Goal: Task Accomplishment & Management: Manage account settings

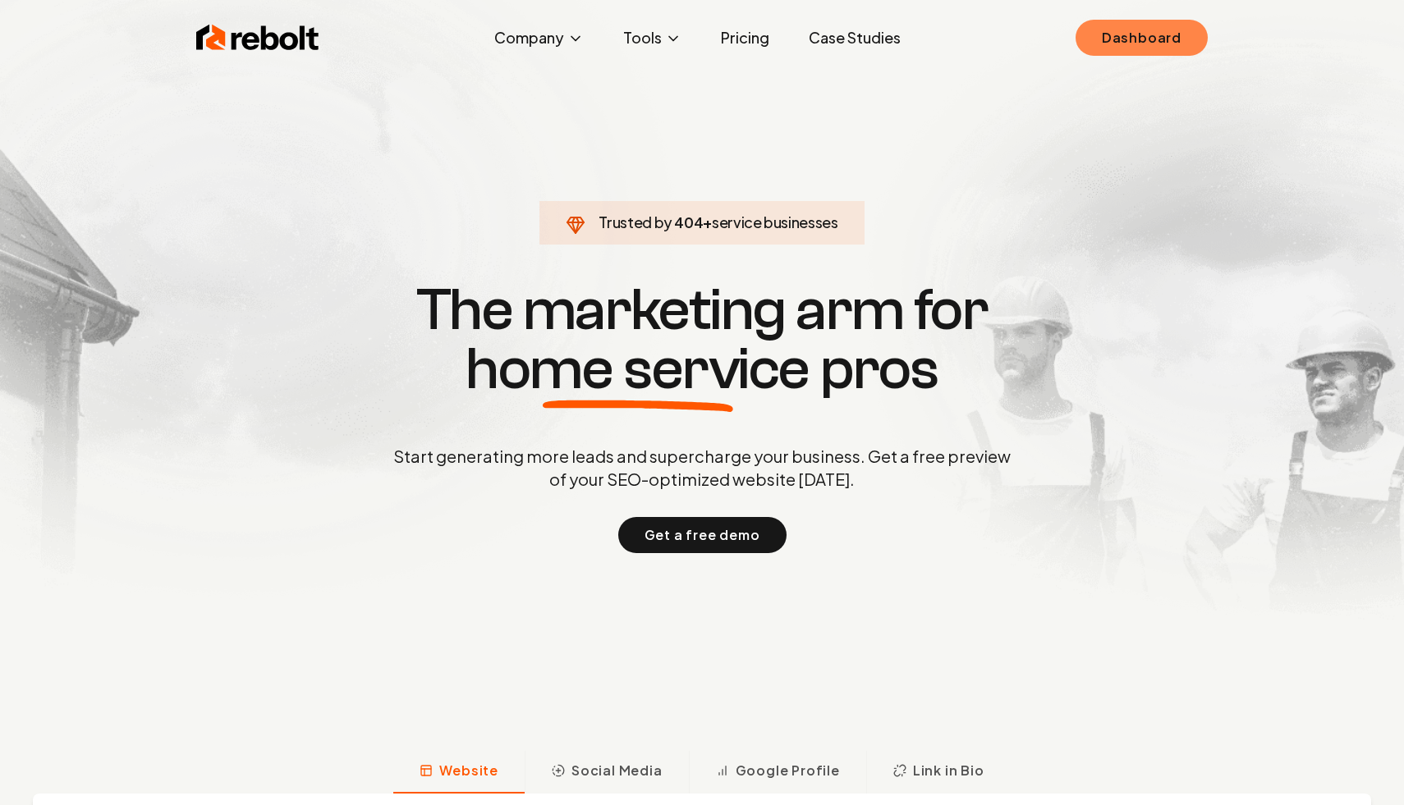
click at [1135, 39] on link "Dashboard" at bounding box center [1141, 38] width 132 height 36
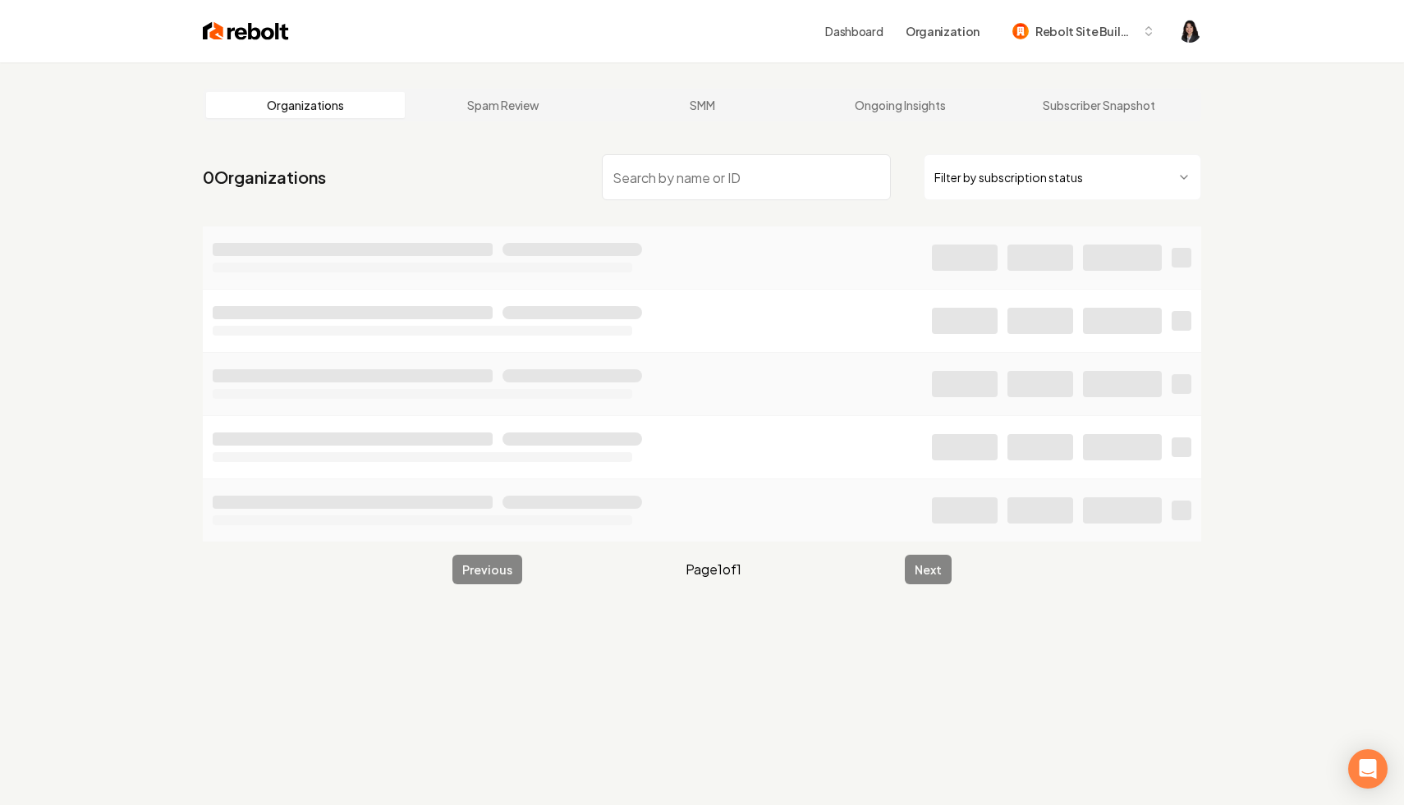
click at [1013, 183] on html "Dashboard Organization Rebolt Site Builder Organizations Spam Review SMM Ongoin…" at bounding box center [702, 402] width 1404 height 805
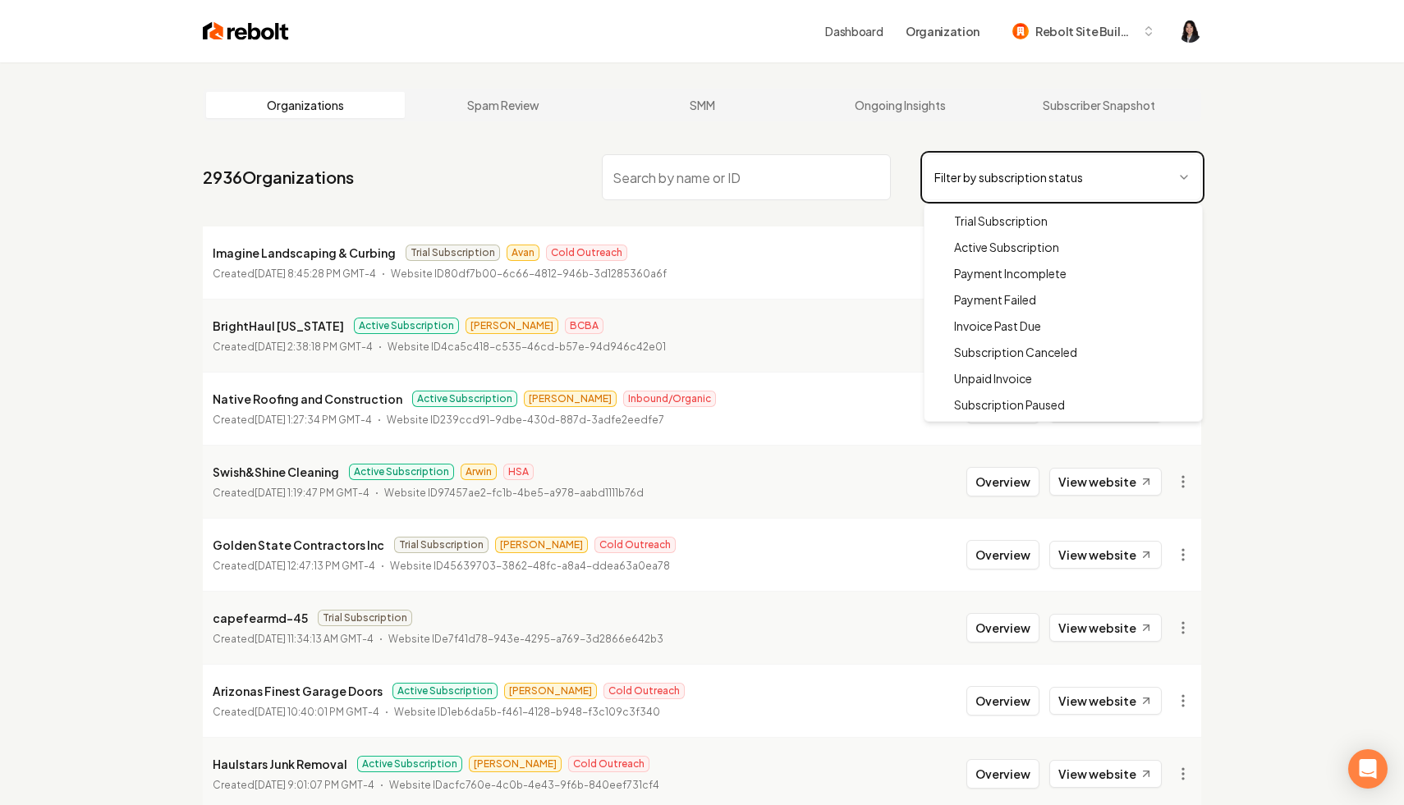
click at [727, 176] on html "Dashboard Organization Rebolt Site Builder Organizations Spam Review SMM Ongoin…" at bounding box center [702, 402] width 1404 height 805
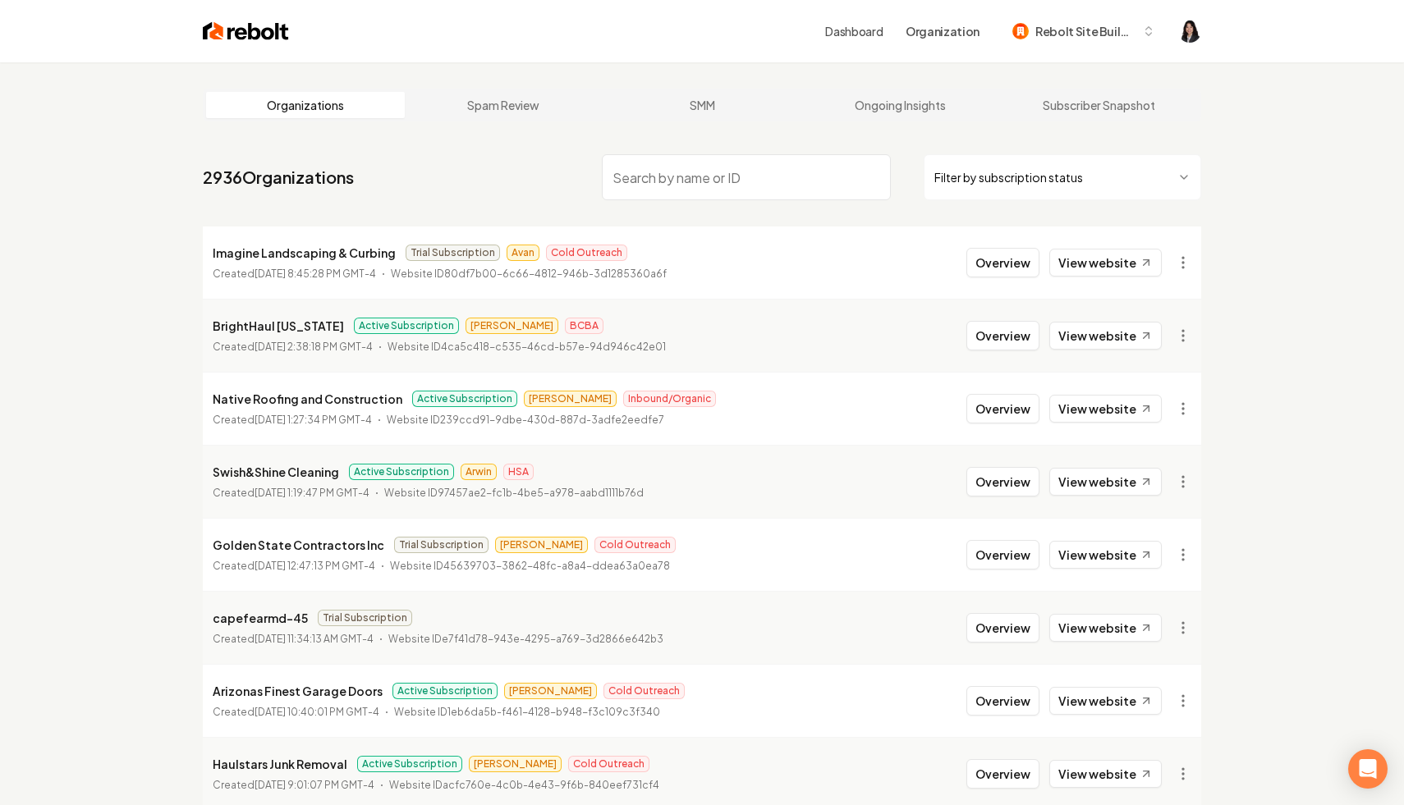
click at [727, 176] on input "search" at bounding box center [746, 177] width 289 height 46
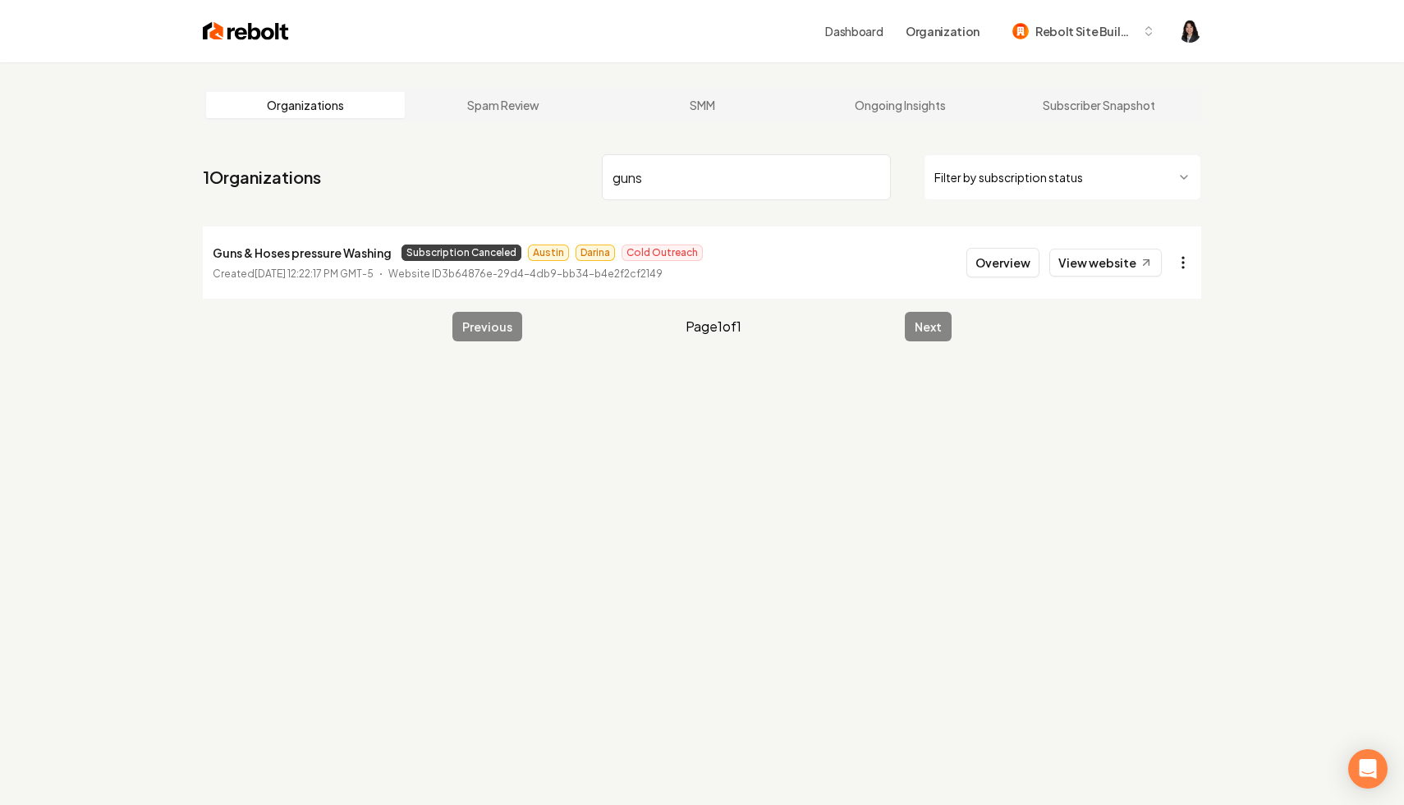
type input "guns"
click at [1181, 259] on html "Dashboard Organization Rebolt Site Builder Organizations Spam Review SMM Ongoin…" at bounding box center [702, 402] width 1404 height 805
click at [1157, 407] on link "View in Stripe" at bounding box center [1143, 405] width 104 height 26
click at [1142, 264] on icon at bounding box center [1146, 263] width 14 height 14
click at [1186, 261] on html "Dashboard Organization Rebolt Site Builder Organizations Spam Review SMM Ongoin…" at bounding box center [702, 402] width 1404 height 805
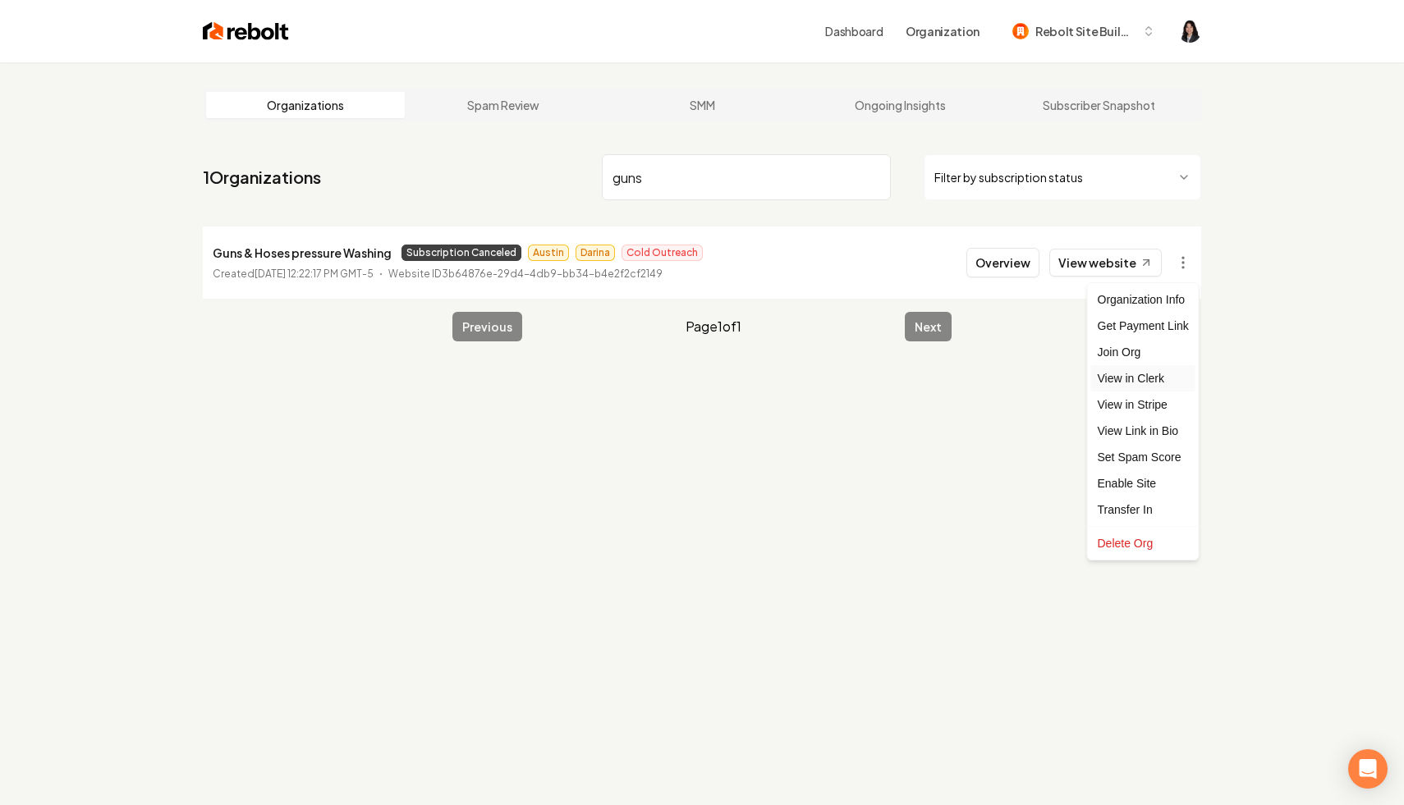
click at [1170, 378] on link "View in Clerk" at bounding box center [1143, 378] width 104 height 26
click at [872, 177] on input "guns" at bounding box center [746, 177] width 289 height 46
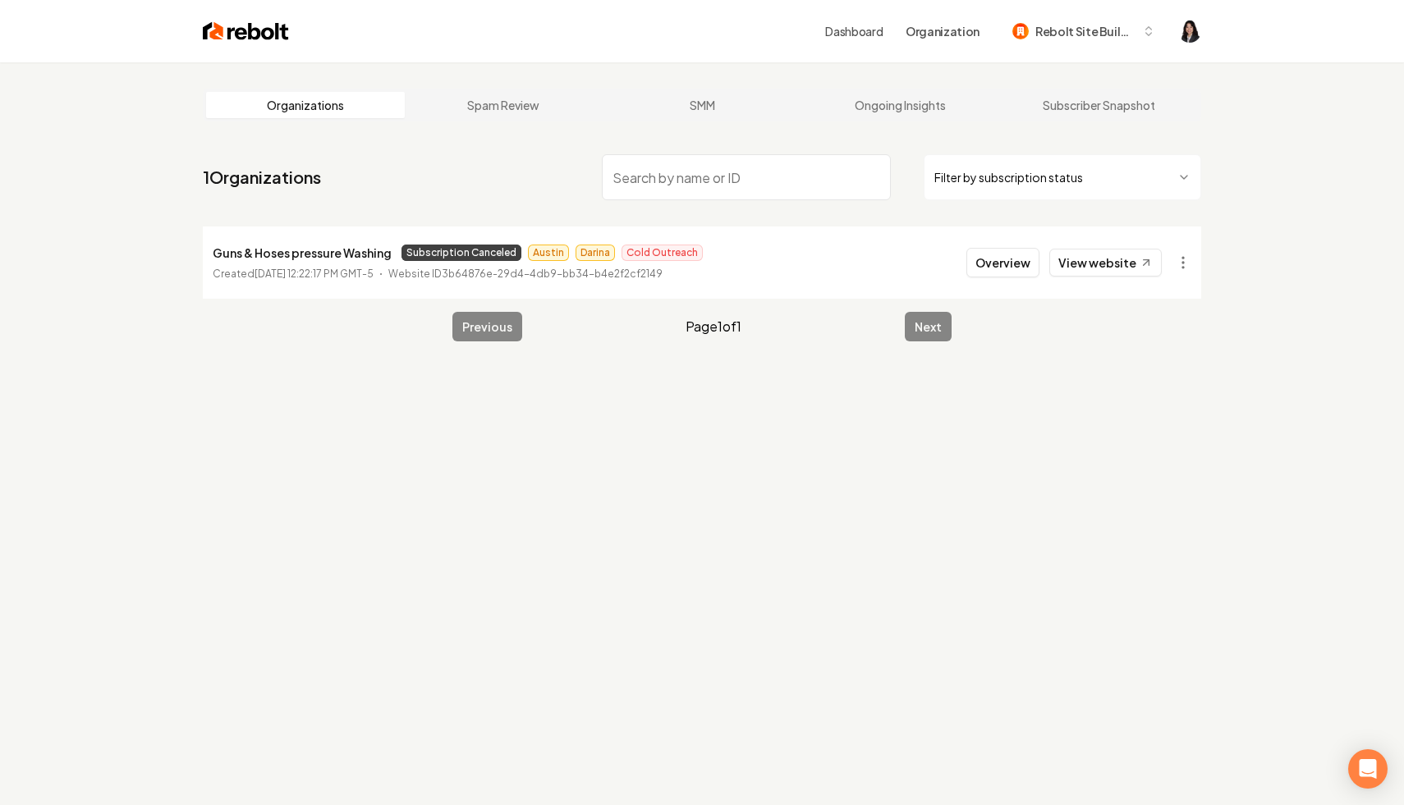
click at [1014, 161] on html "Dashboard Organization Rebolt Site Builder Organizations Spam Review SMM Ongoin…" at bounding box center [702, 402] width 1404 height 805
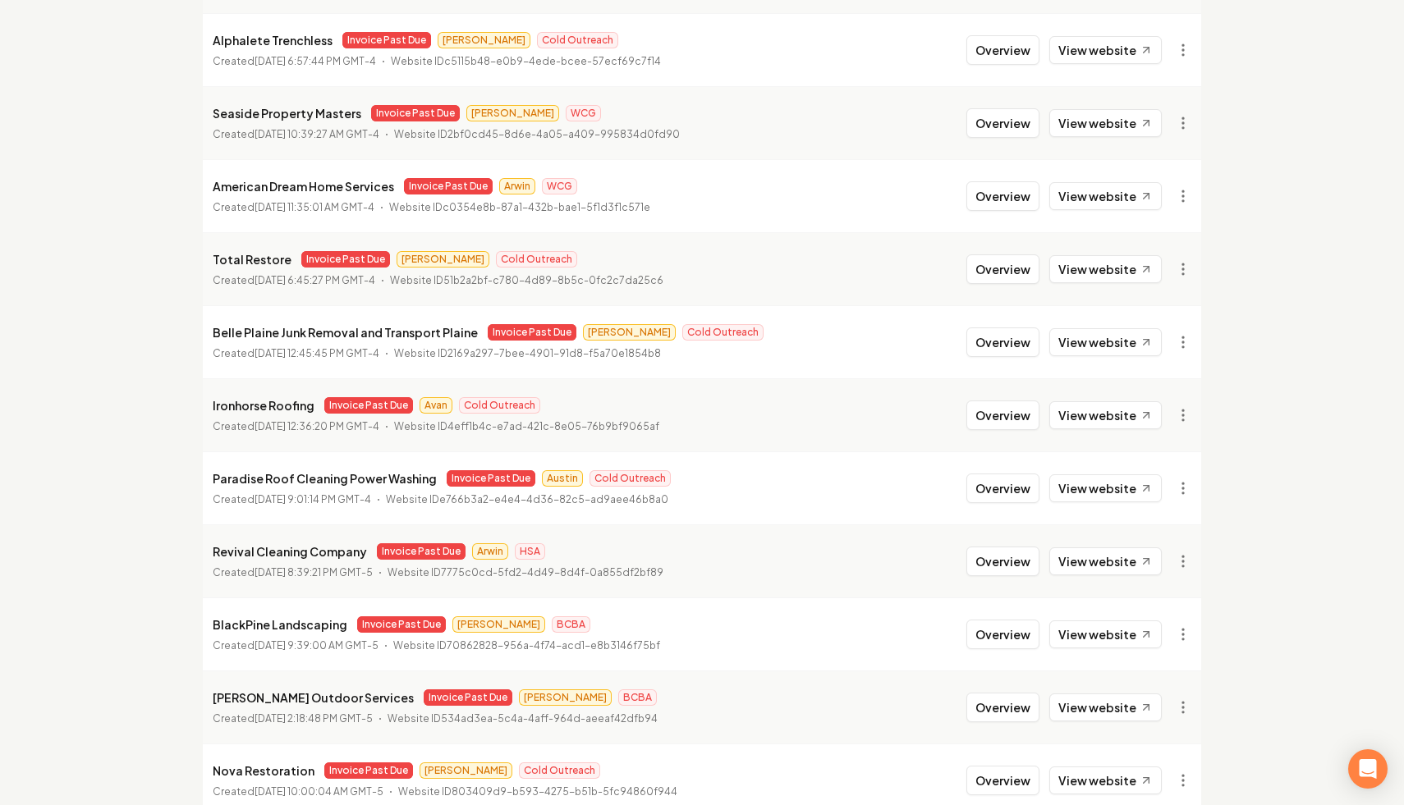
scroll to position [947, 0]
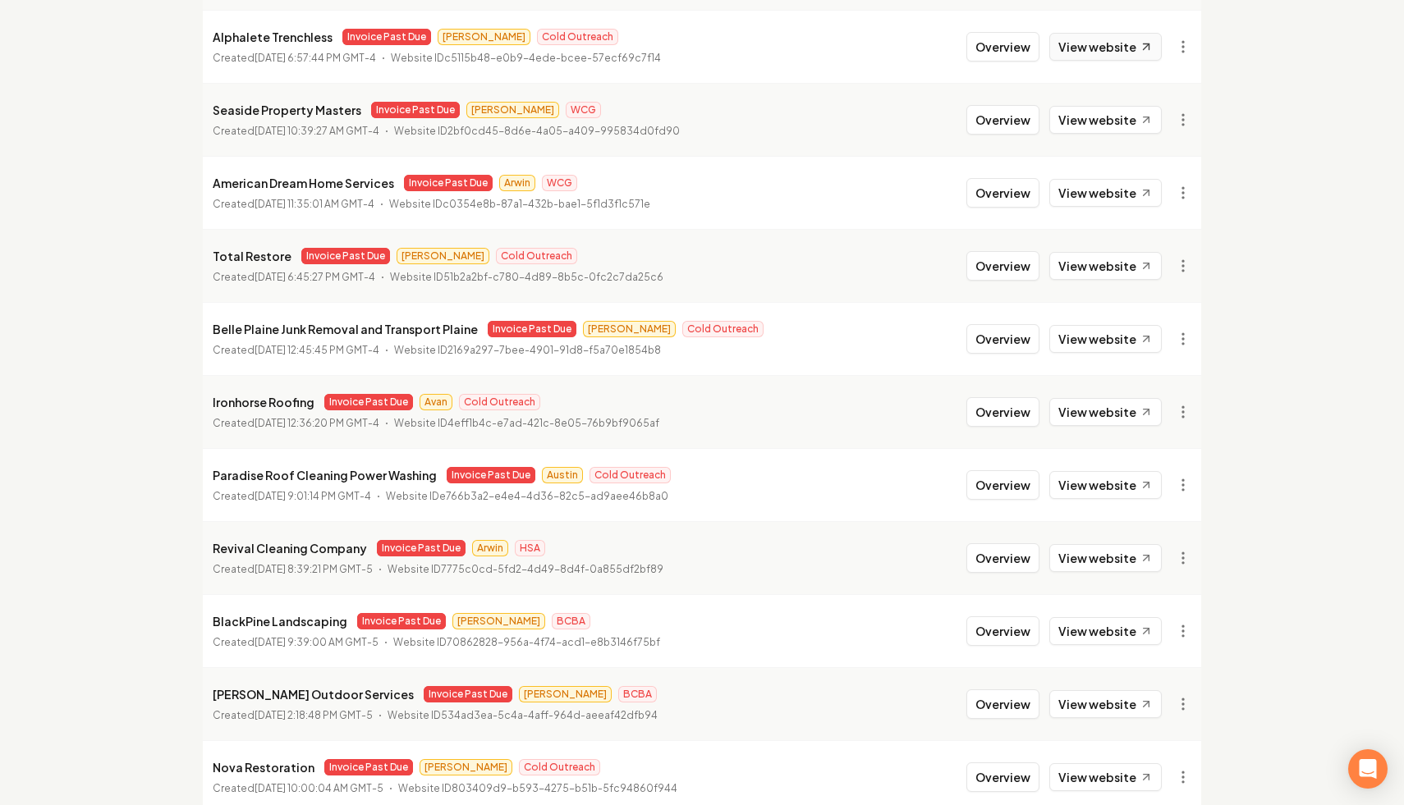
click at [1134, 51] on link "View website" at bounding box center [1105, 47] width 112 height 28
click at [1153, 163] on link "View in Clerk" at bounding box center [1143, 162] width 104 height 26
click at [1167, 193] on link "View in Stripe" at bounding box center [1143, 189] width 104 height 26
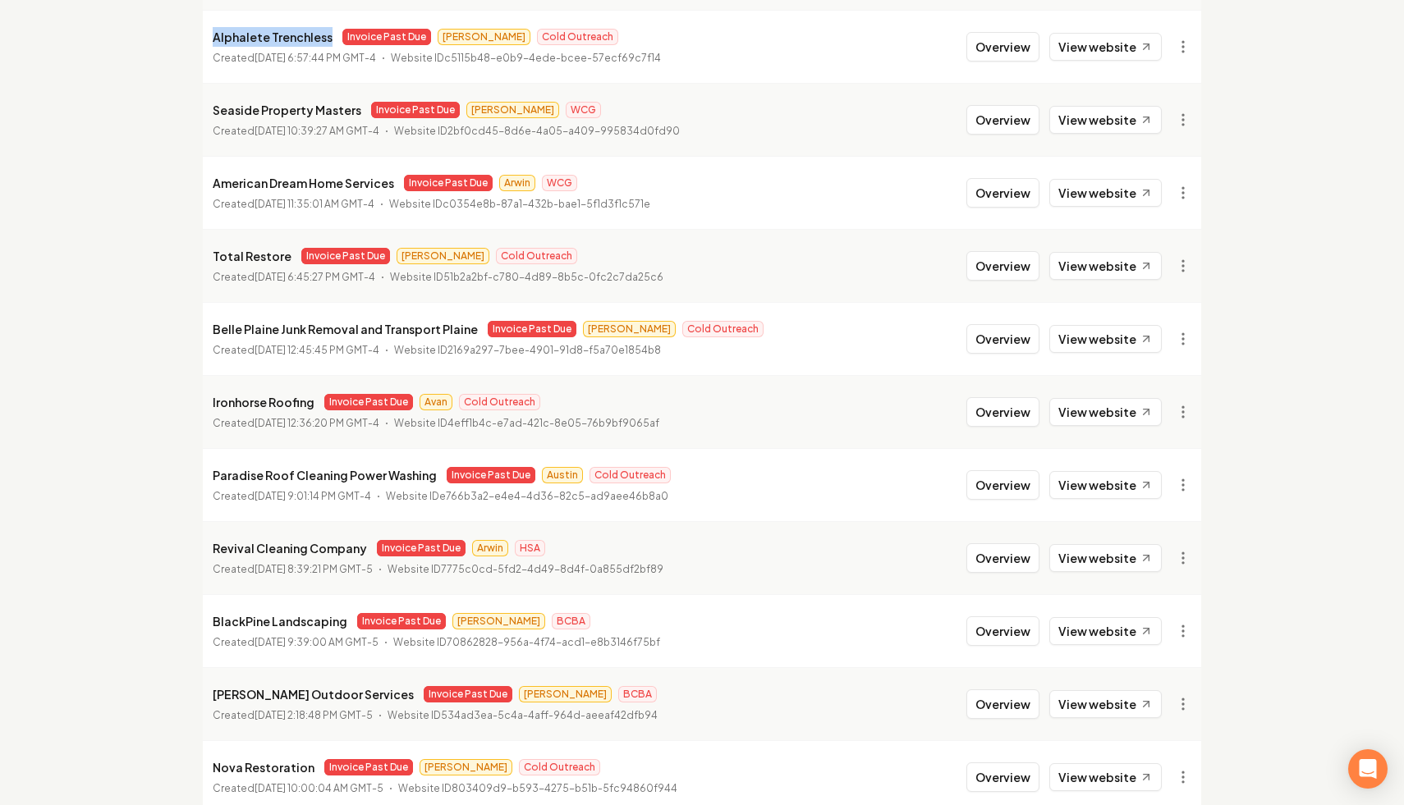
drag, startPoint x: 323, startPoint y: 39, endPoint x: 215, endPoint y: 44, distance: 108.5
click at [215, 44] on p "Alphalete Trenchless" at bounding box center [273, 37] width 120 height 20
copy p "Alphalete Trenchless"
click at [163, 283] on div "Organizations Spam Review SMM Ongoing Insights Subscriber Snapshot 27 Organizat…" at bounding box center [702, 218] width 1404 height 2205
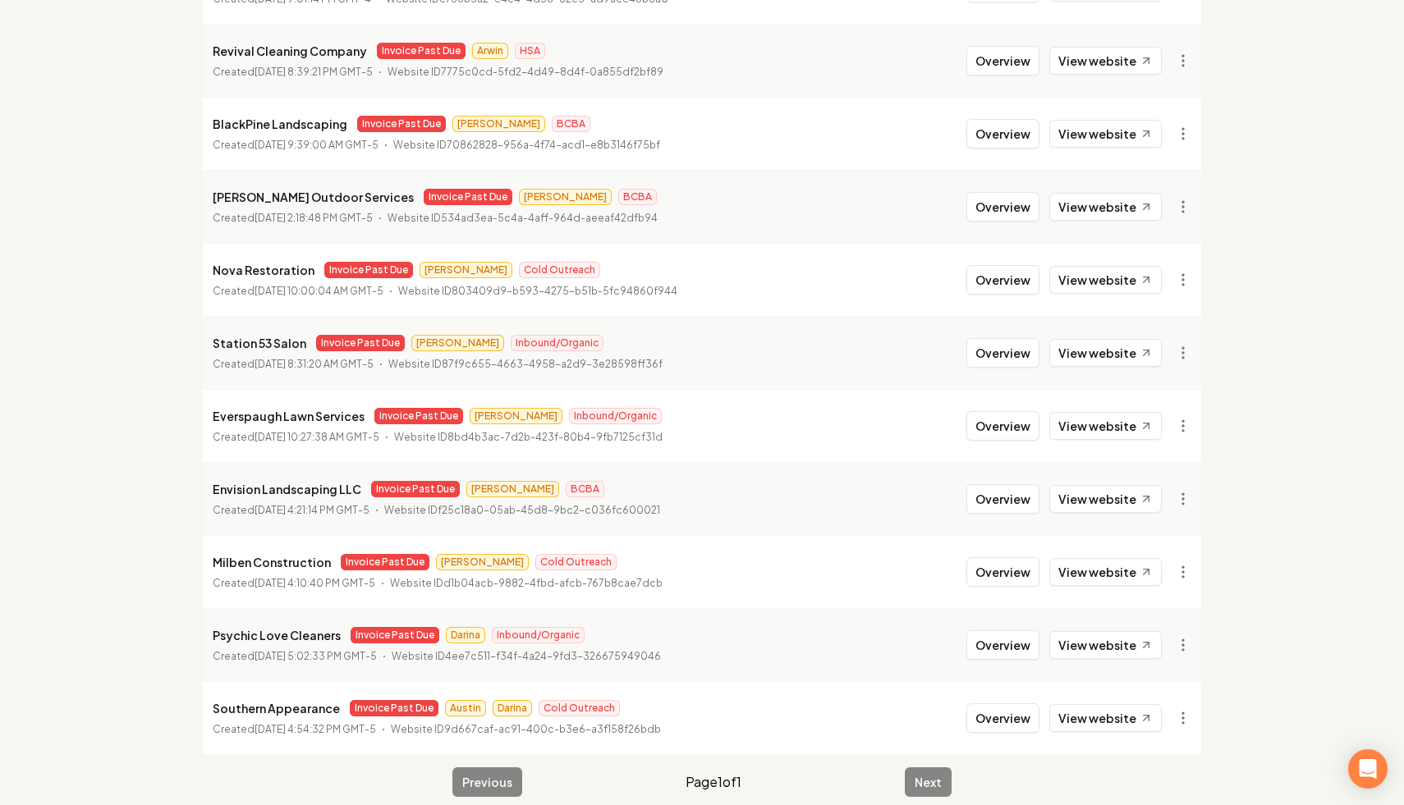
scroll to position [1462, 0]
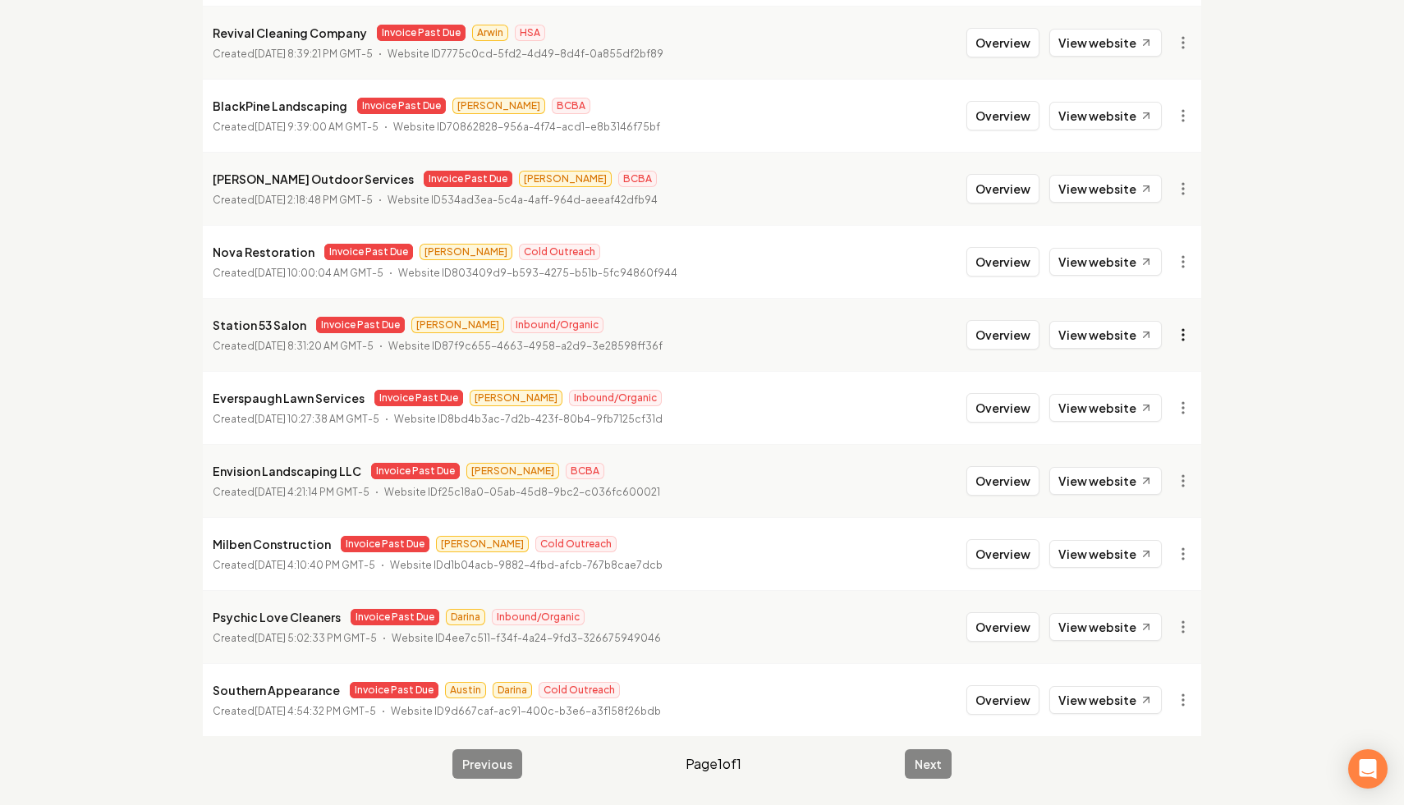
click at [1161, 452] on link "View in Clerk" at bounding box center [1143, 451] width 104 height 26
click at [1164, 525] on link "View in Clerk" at bounding box center [1143, 524] width 104 height 26
click at [1116, 351] on li "Station 53 Salon Invoice Past Due [PERSON_NAME] Inbound/Organic Created [DATE] …" at bounding box center [702, 334] width 998 height 73
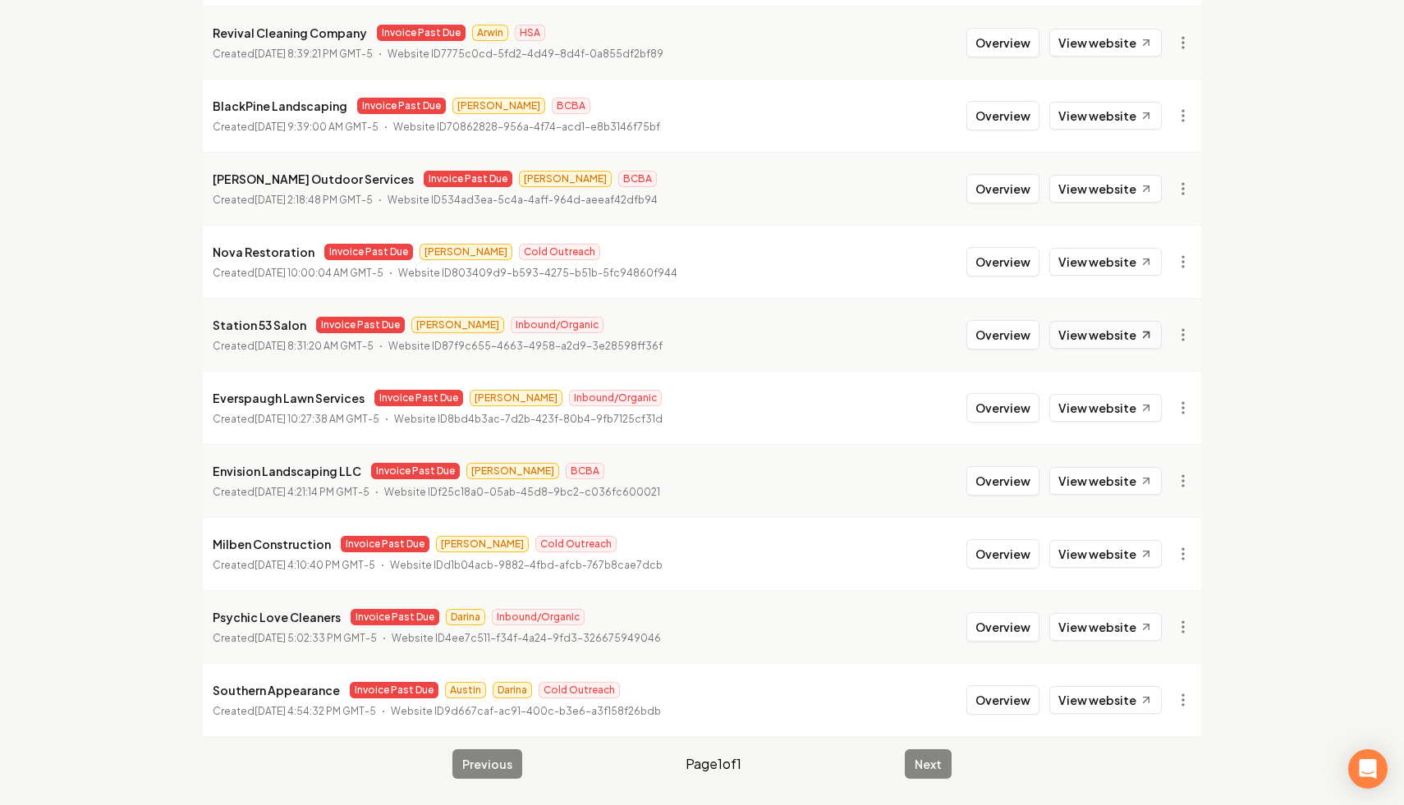
click at [1123, 337] on link "View website" at bounding box center [1105, 335] width 112 height 28
click at [1167, 485] on link "View in Stripe" at bounding box center [1143, 477] width 104 height 26
click at [1155, 548] on link "View in Stripe" at bounding box center [1143, 550] width 104 height 26
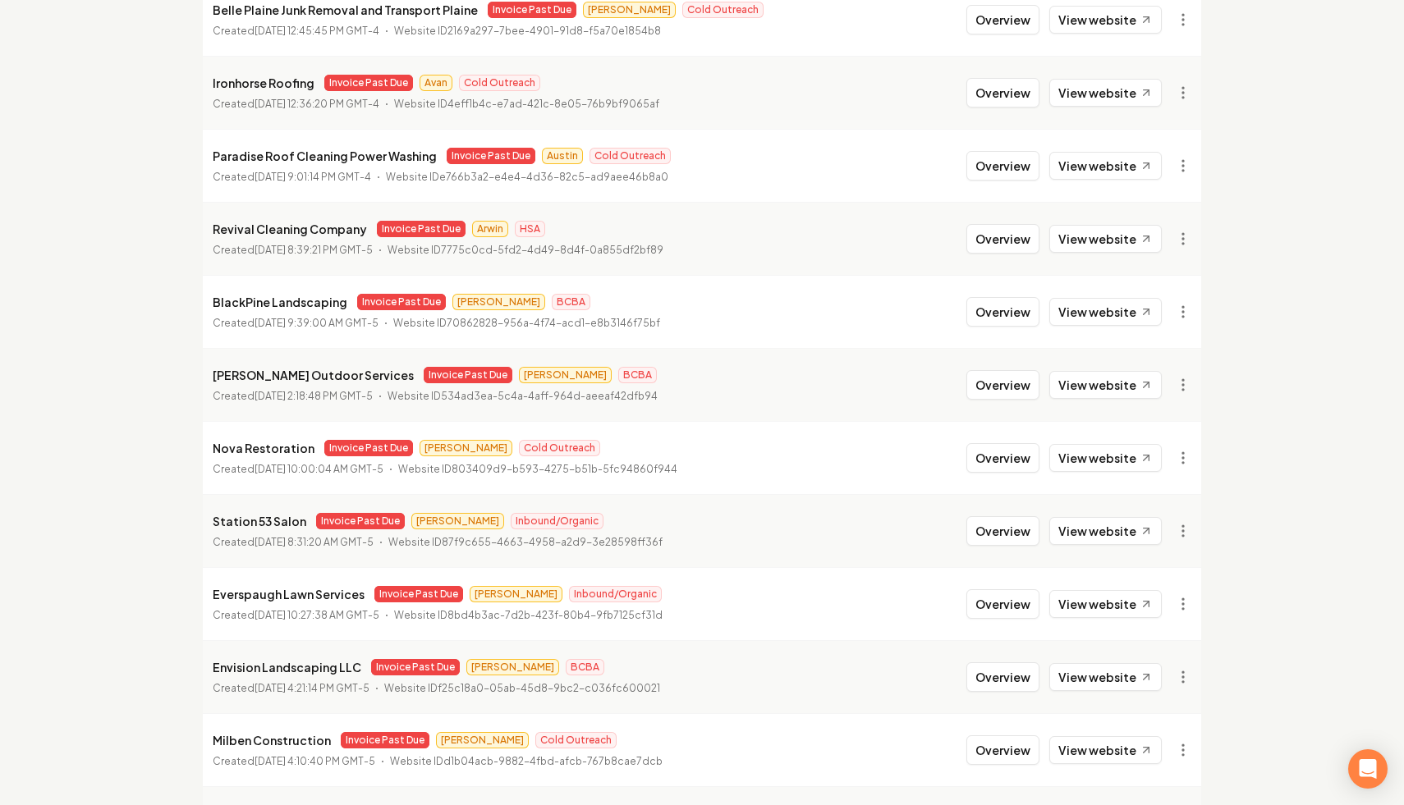
scroll to position [1261, 0]
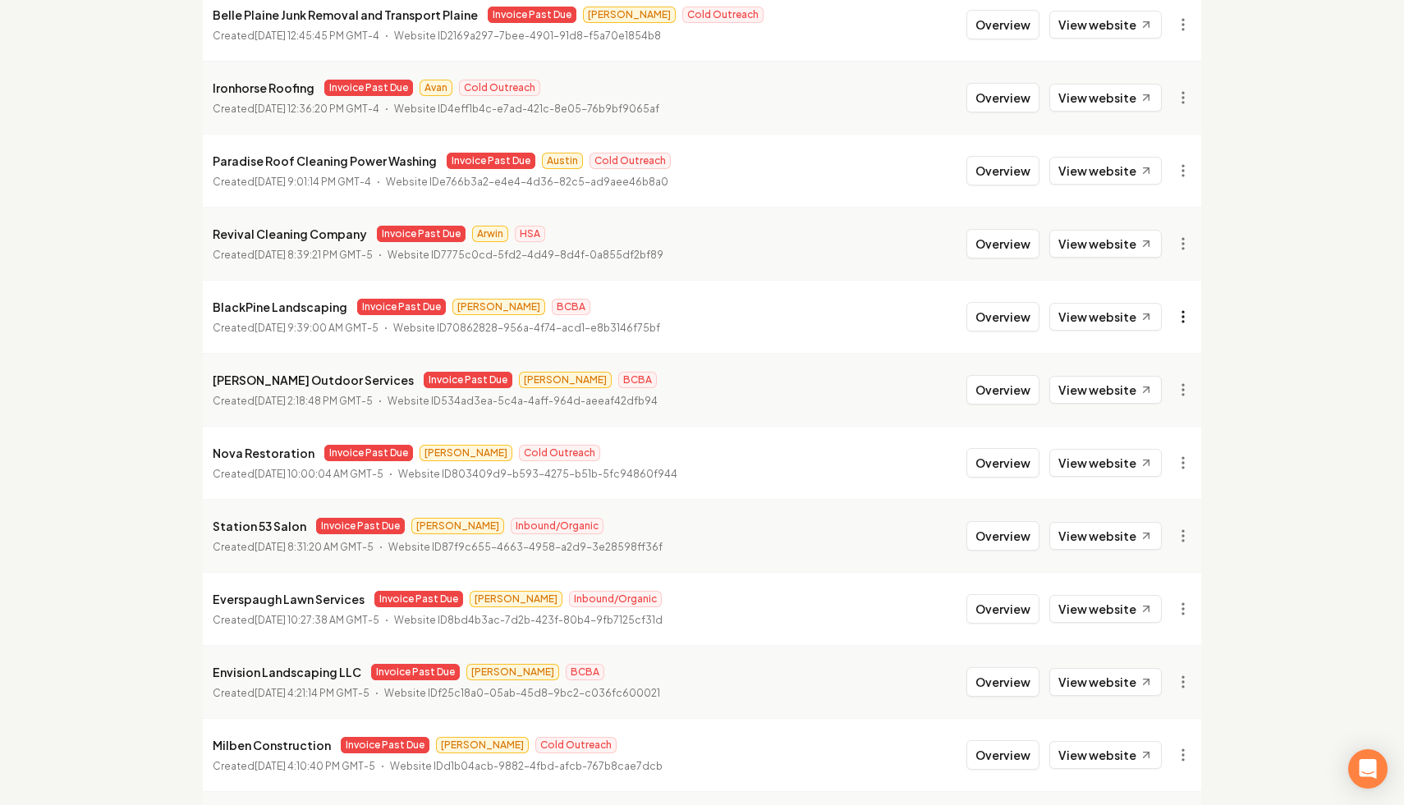
click at [1150, 461] on link "View in Stripe" at bounding box center [1143, 459] width 104 height 26
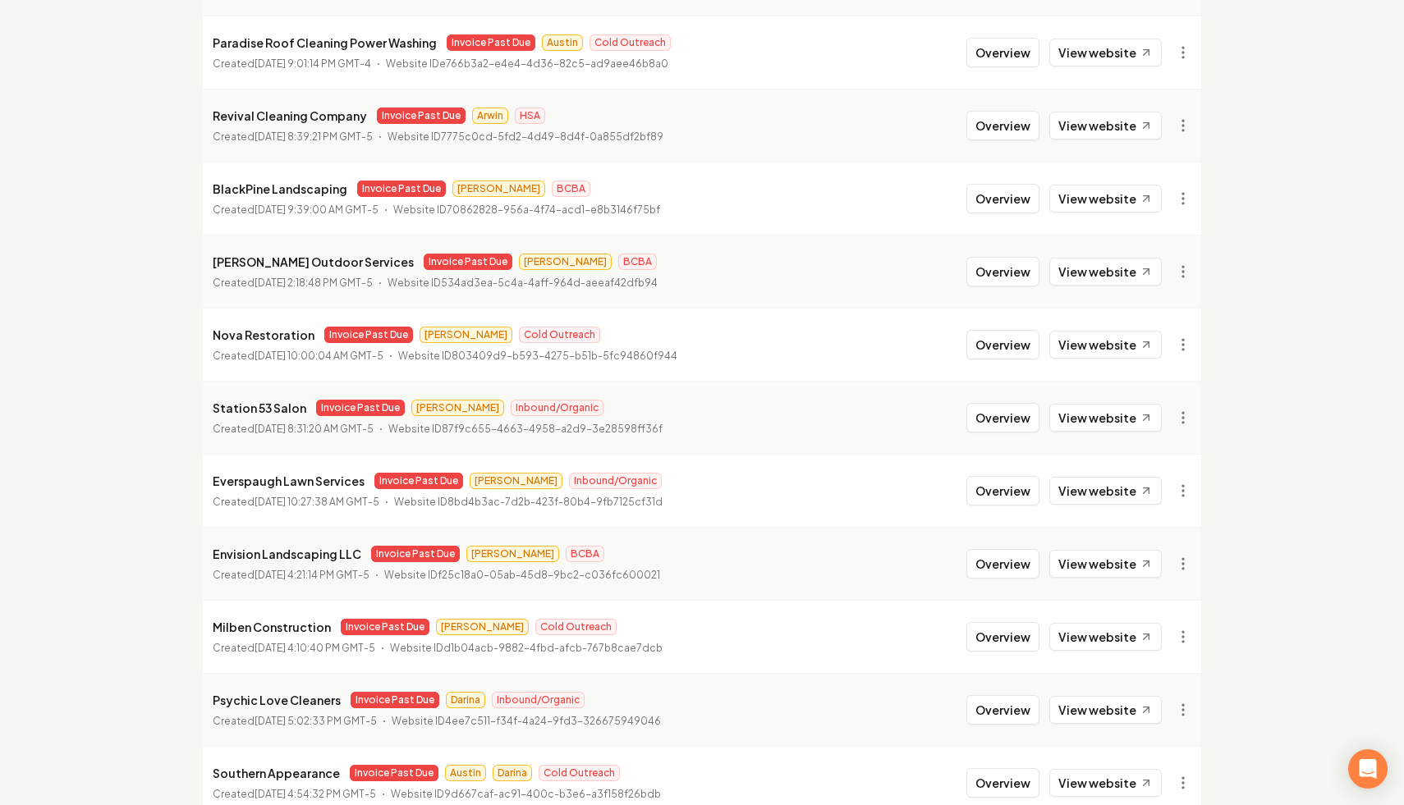
scroll to position [1462, 0]
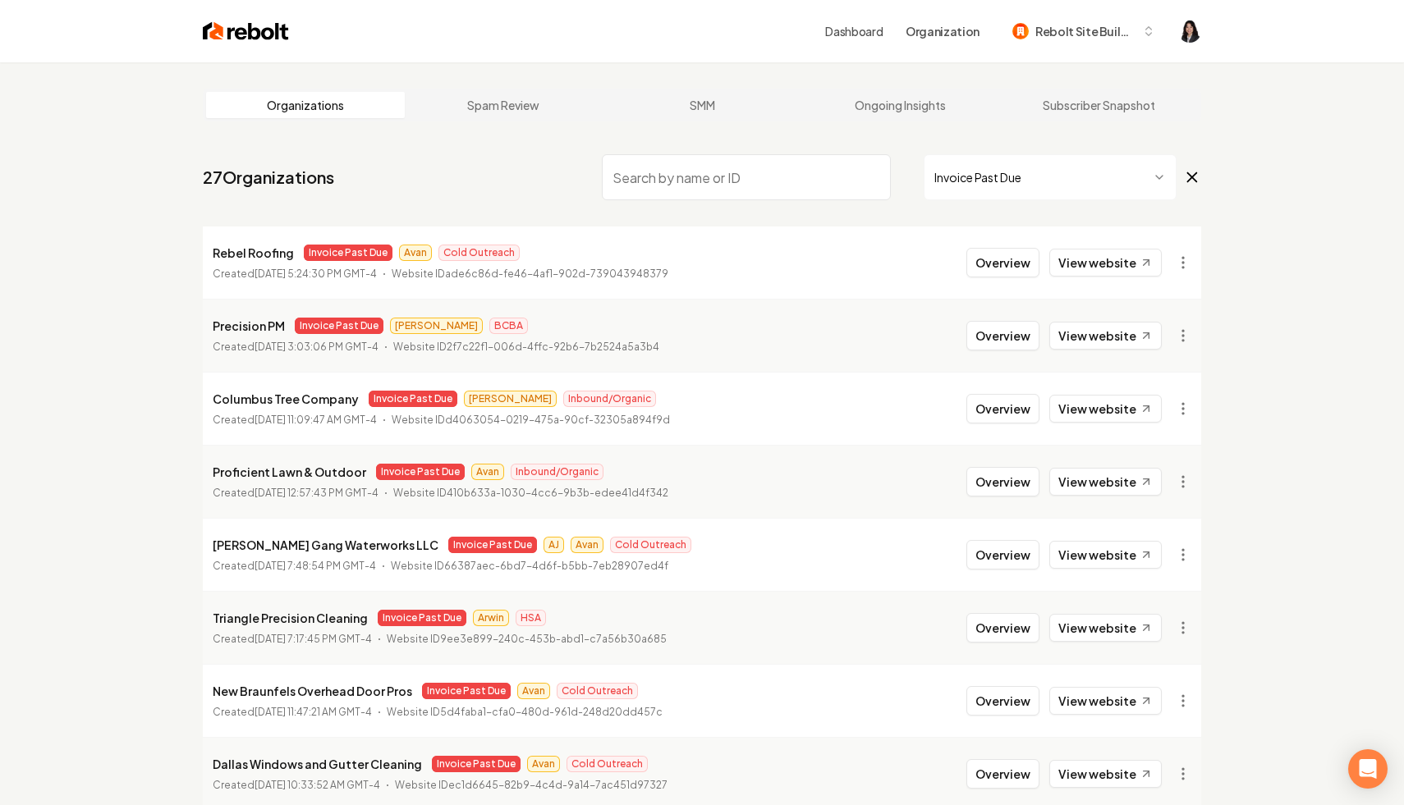
scroll to position [26, 0]
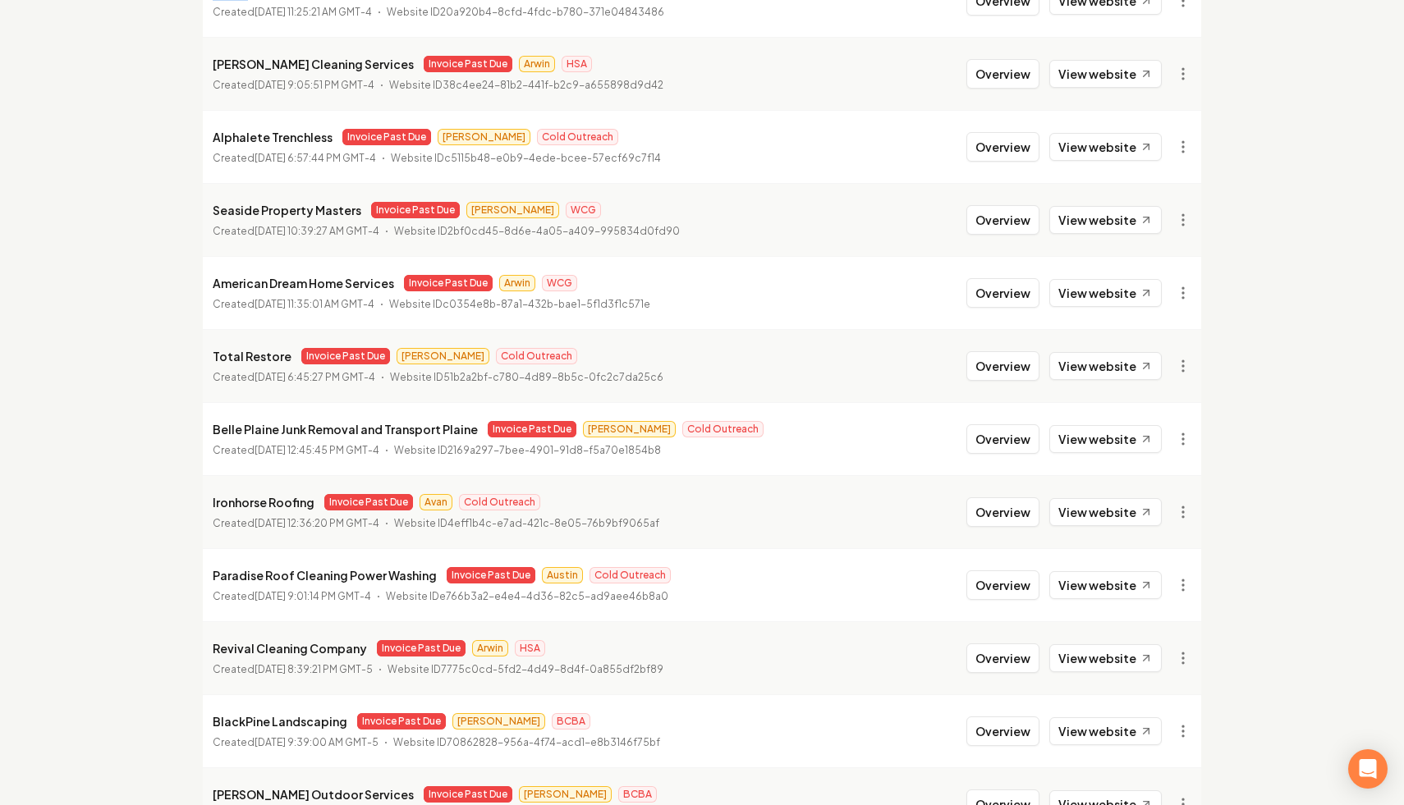
scroll to position [934, 0]
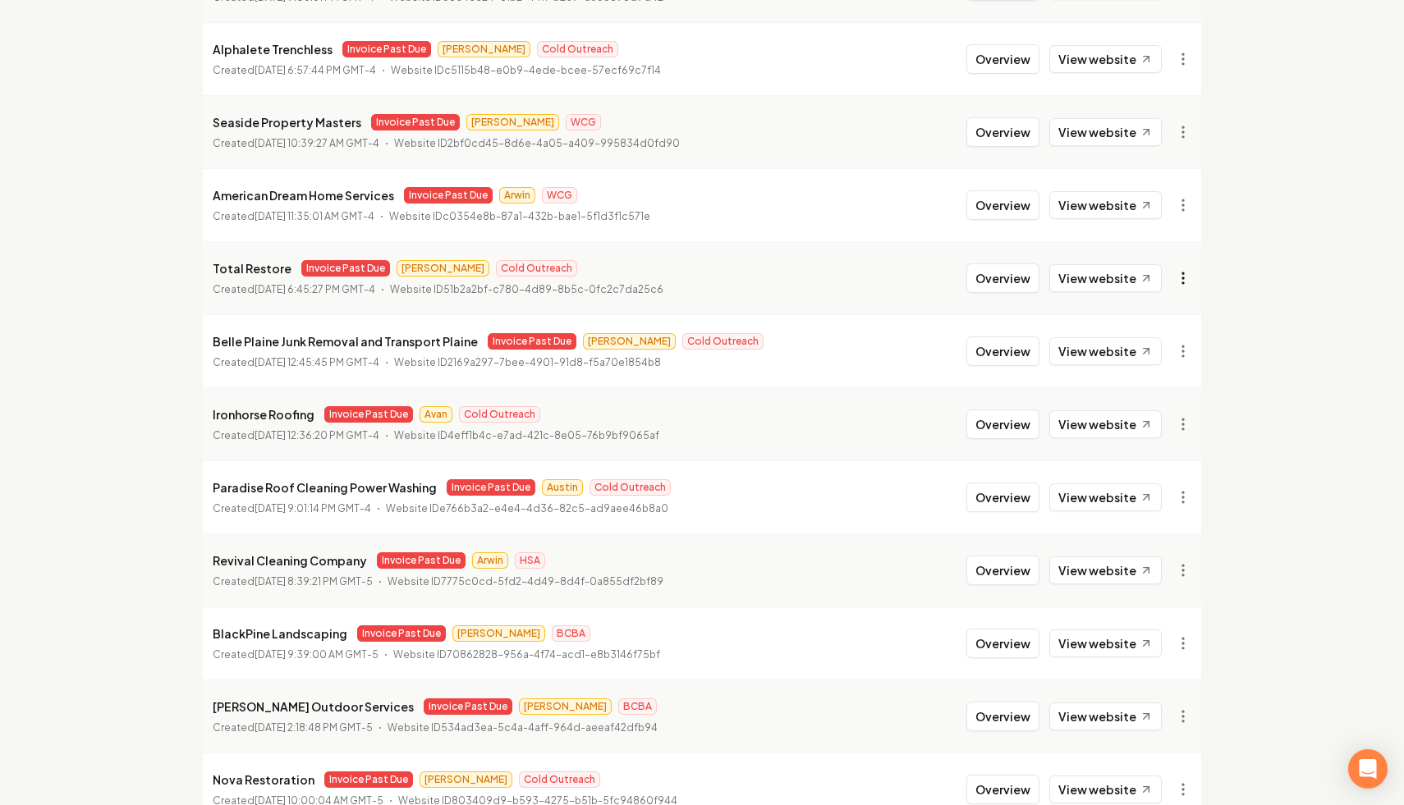
click at [1157, 415] on link "View in Stripe" at bounding box center [1143, 420] width 104 height 26
click at [1116, 277] on link "View website" at bounding box center [1105, 278] width 112 height 28
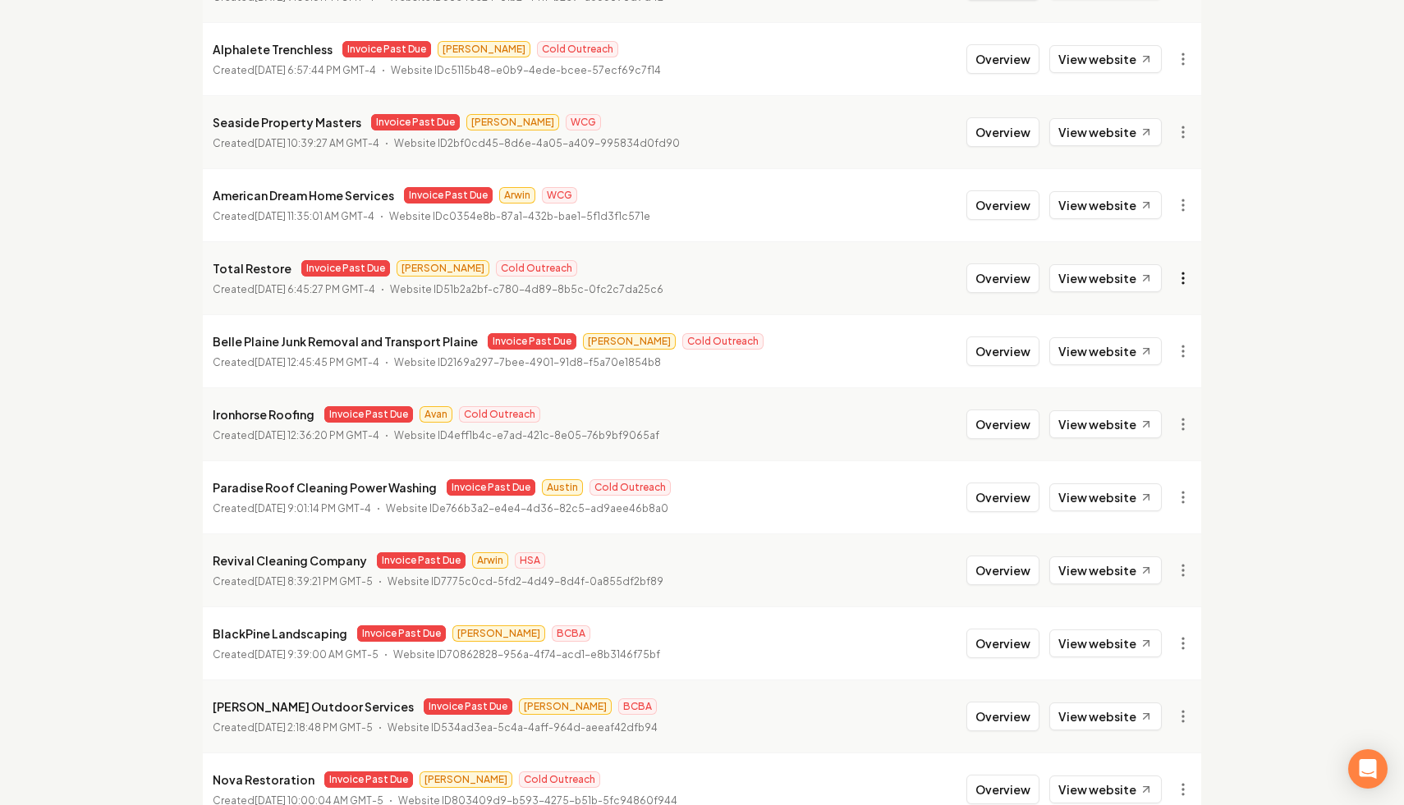
click at [1161, 422] on link "View in Stripe" at bounding box center [1143, 420] width 104 height 26
click at [1153, 431] on link "View in Stripe" at bounding box center [1143, 420] width 104 height 26
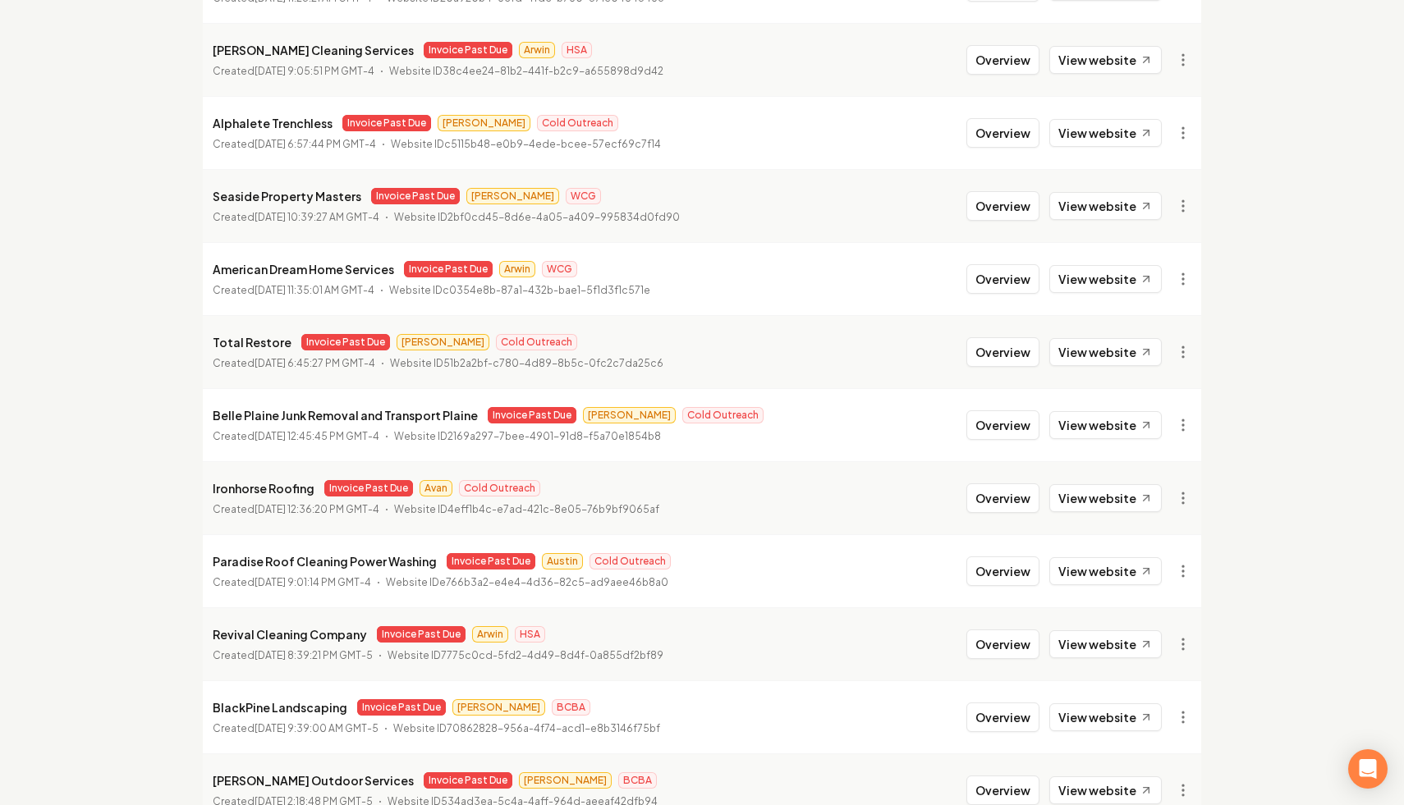
scroll to position [869, 0]
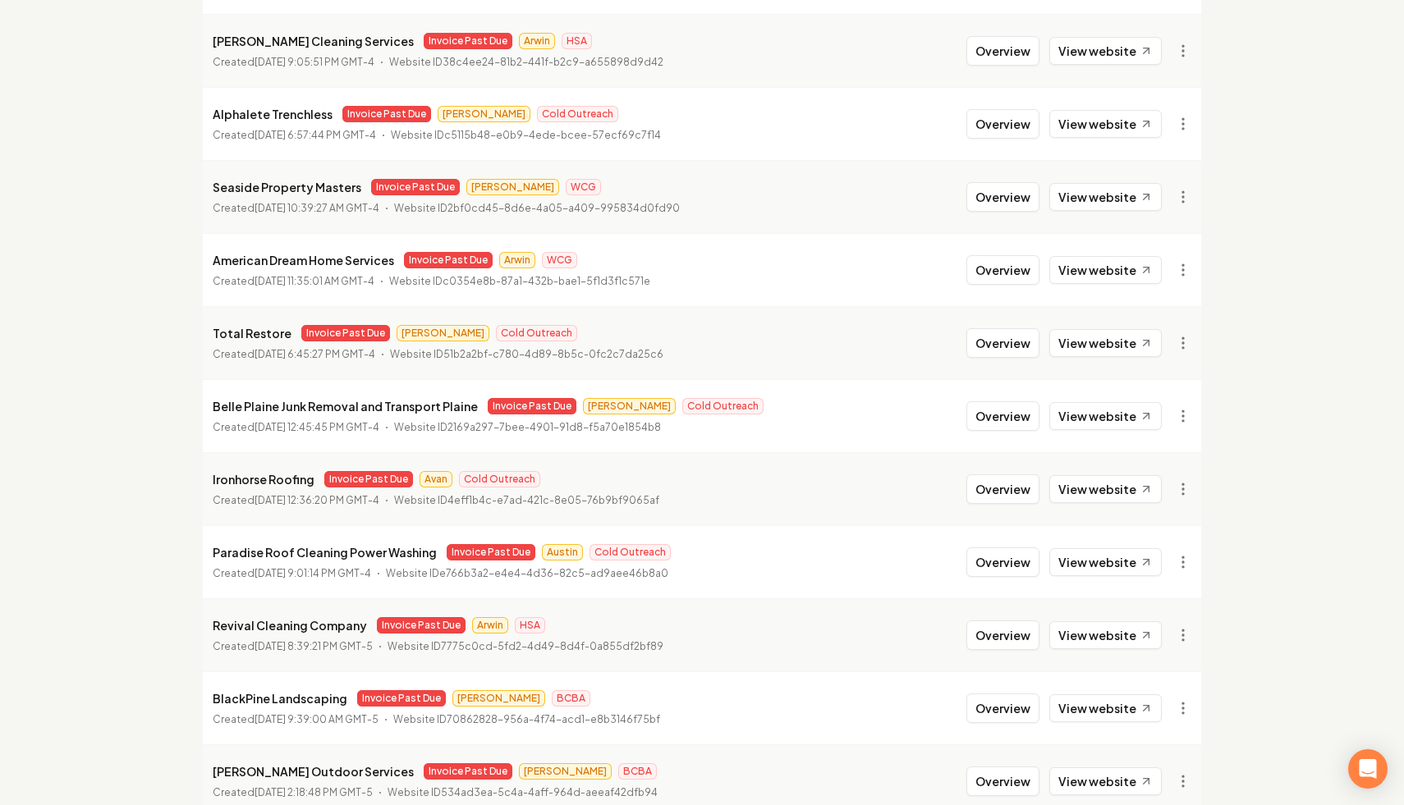
click at [62, 426] on div "Organizations Spam Review SMM Ongoing Insights Subscriber Snapshot 27 Organizat…" at bounding box center [702, 295] width 1404 height 2205
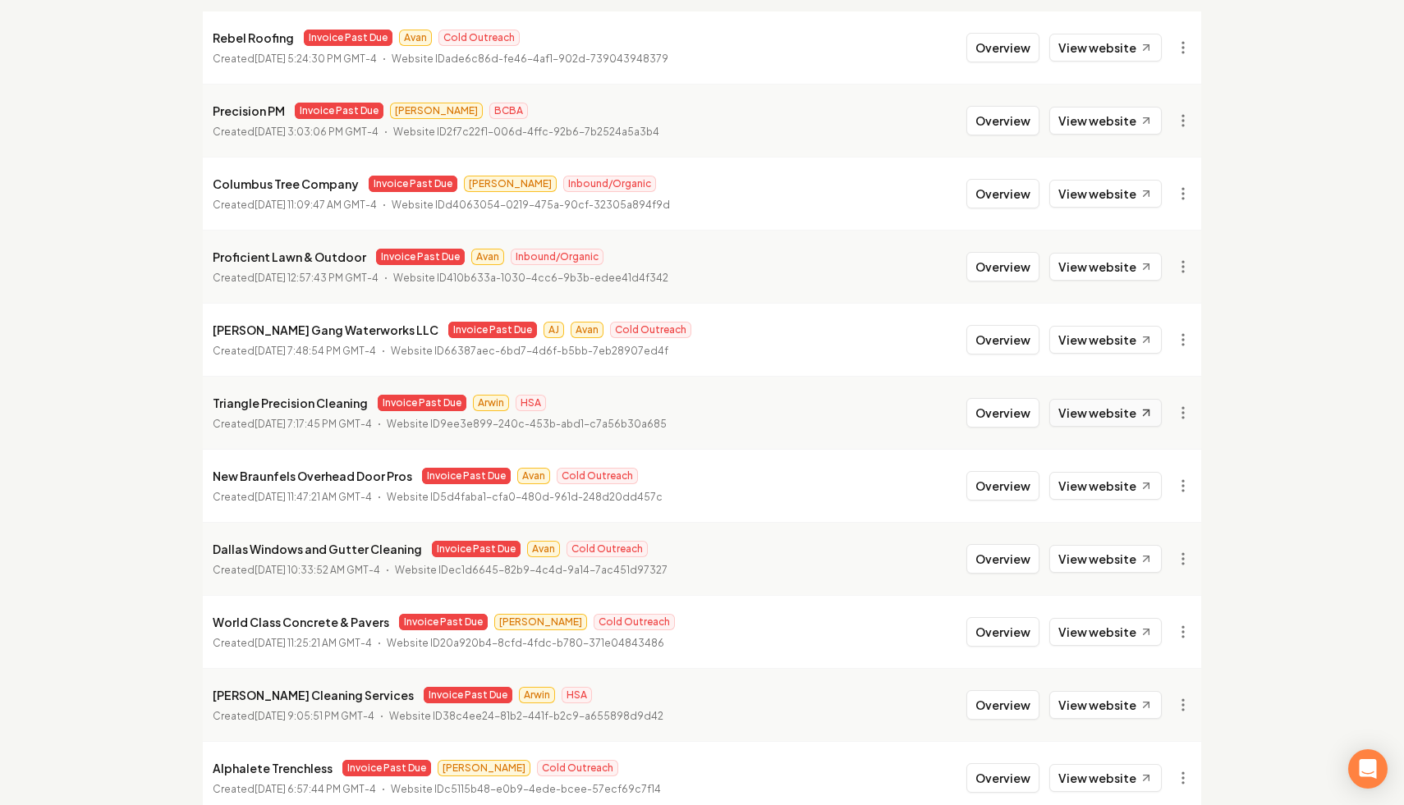
click at [1093, 415] on link "View website" at bounding box center [1105, 413] width 112 height 28
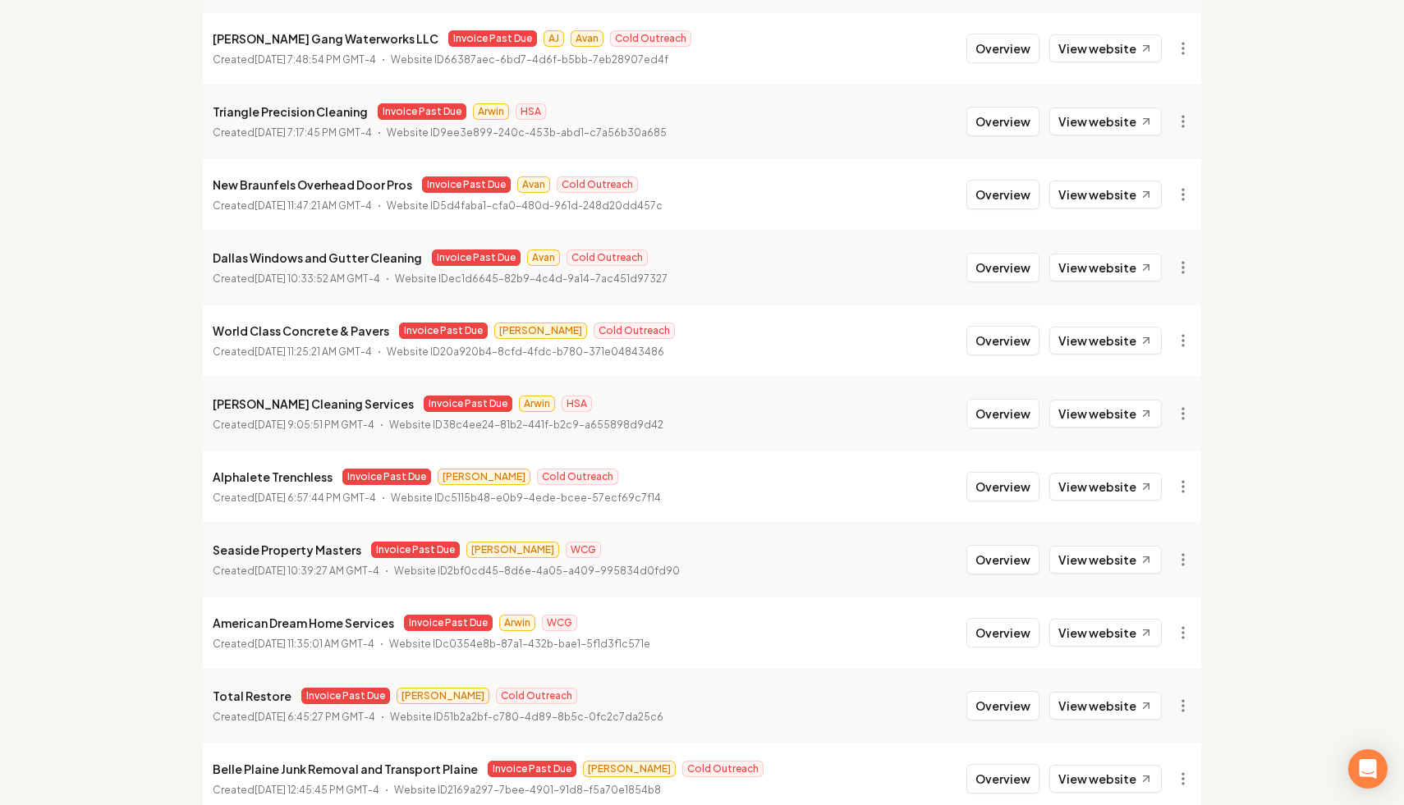
scroll to position [476, 0]
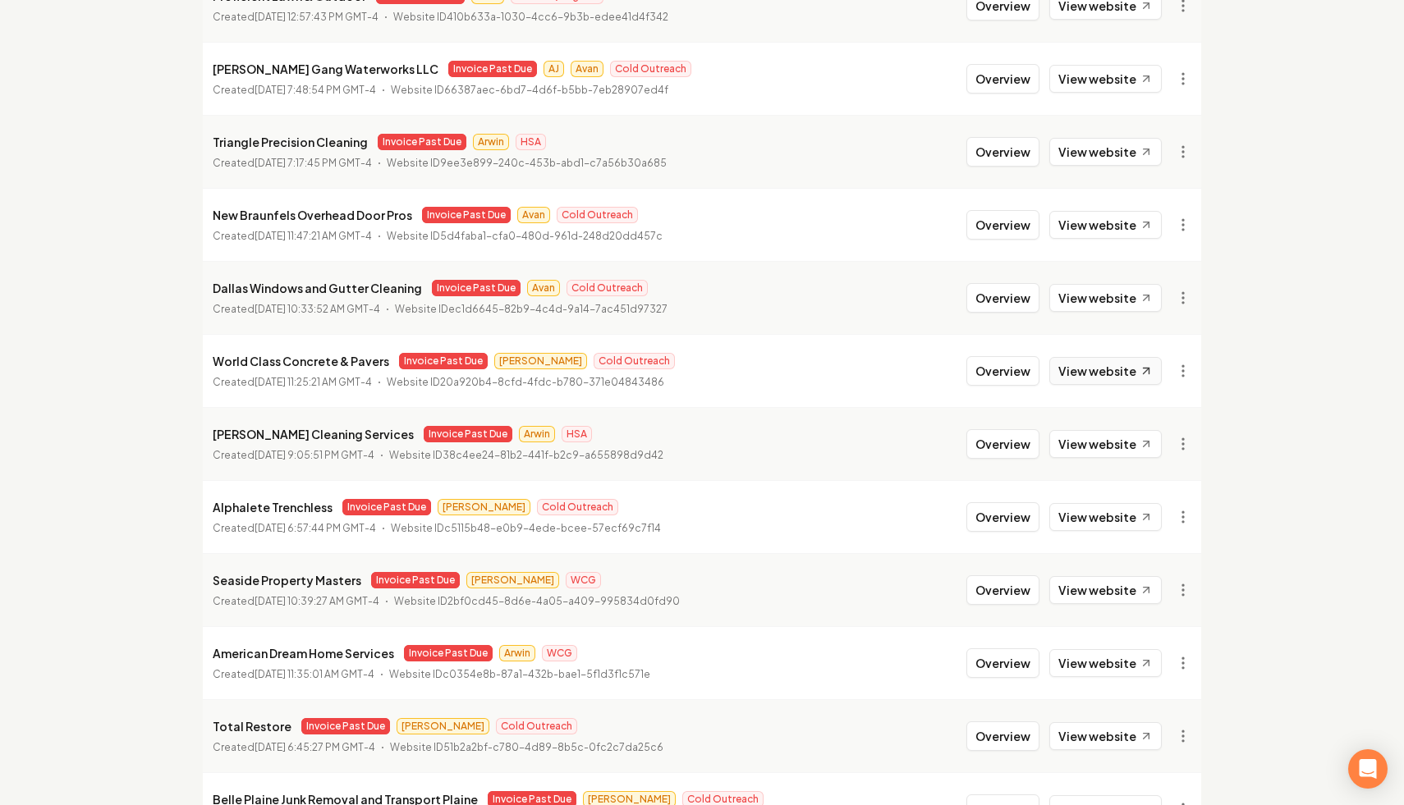
click at [1124, 373] on link "View website" at bounding box center [1105, 371] width 112 height 28
